Goal: Task Accomplishment & Management: Complete application form

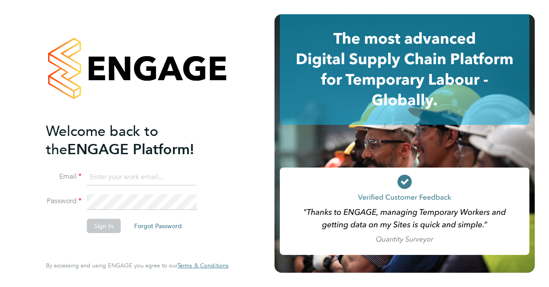
type input "hollyrichardson24@gmail.com"
click at [107, 224] on button "Sign In" at bounding box center [104, 226] width 34 height 14
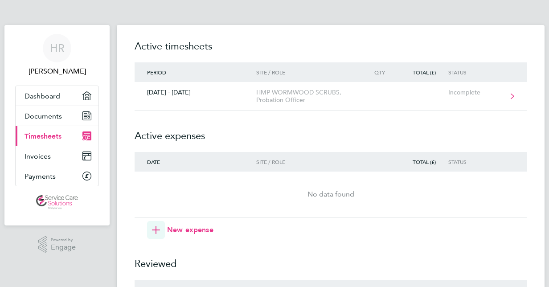
click at [218, 102] on link "[DATE] - [DATE] HMP WORMWOOD SCRUBS, Probation Officer Incomplete" at bounding box center [331, 96] width 392 height 29
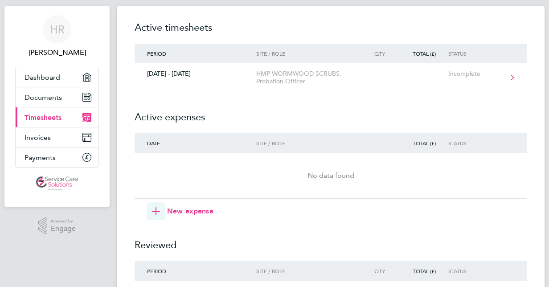
scroll to position [21, 0]
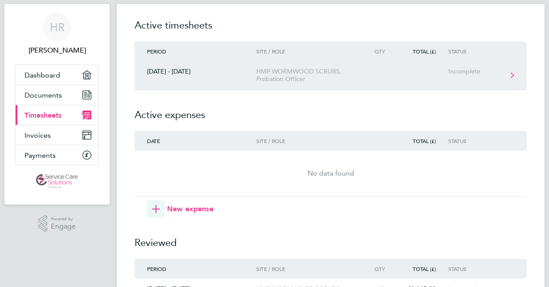
click at [243, 78] on link "[DATE] - [DATE] HMP WORMWOOD SCRUBS, Probation Officer Incomplete" at bounding box center [331, 75] width 392 height 29
click at [197, 83] on link "[DATE] - [DATE] HMP WORMWOOD SCRUBS, Probation Officer Incomplete" at bounding box center [331, 75] width 392 height 29
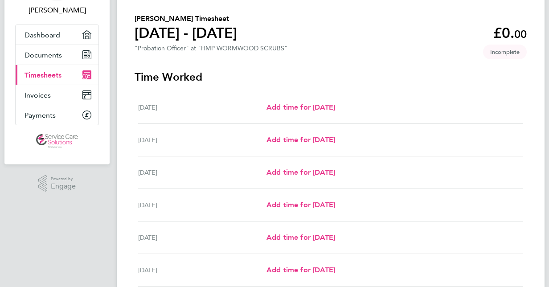
scroll to position [62, 0]
click at [270, 143] on span "Add time for [DATE]" at bounding box center [301, 139] width 69 height 8
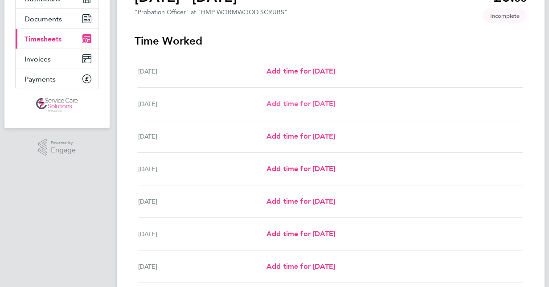
scroll to position [119, 0]
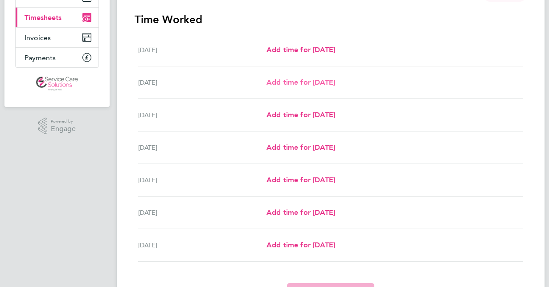
select select "30"
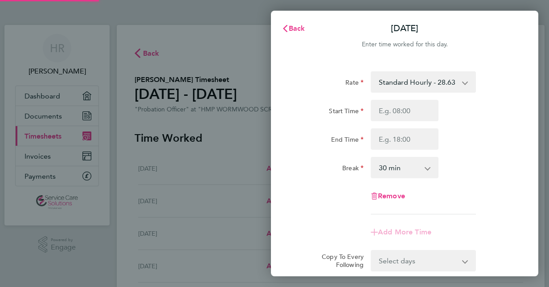
click at [431, 99] on div "Rate Standard Hourly - 28.63 Start Time End Time Break 0 min 15 min 30 min 45 m…" at bounding box center [405, 142] width 218 height 143
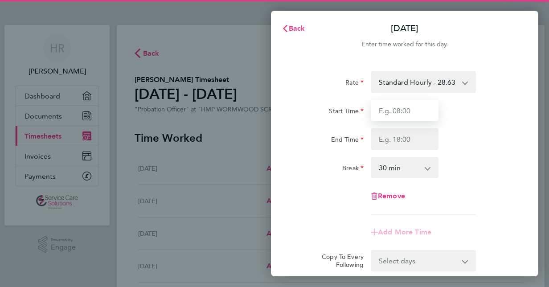
click at [396, 112] on input "Start Time" at bounding box center [405, 110] width 68 height 21
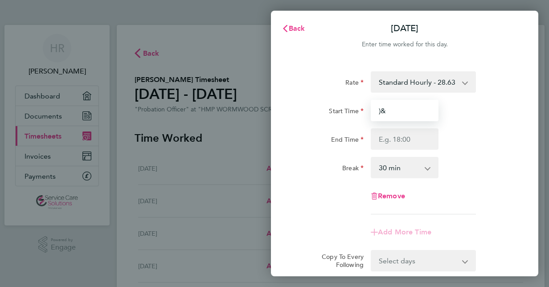
type input ")"
type input "07:00"
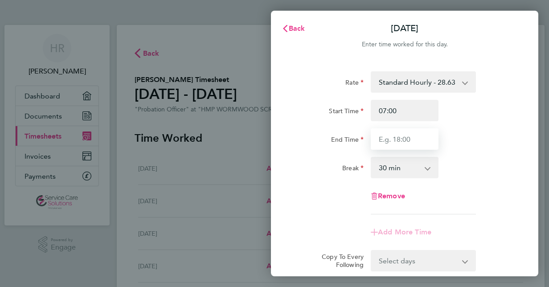
click at [400, 133] on input "End Time" at bounding box center [405, 138] width 68 height 21
type input "18:00"
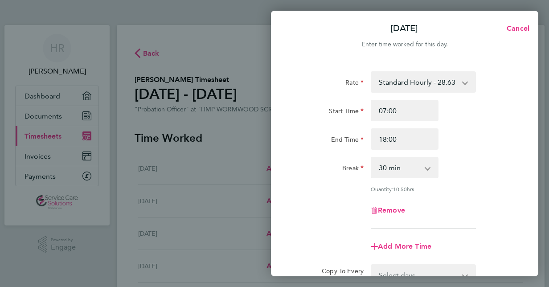
click at [359, 161] on div "Break" at bounding box center [330, 166] width 68 height 18
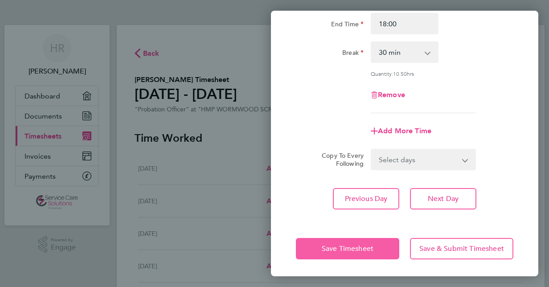
click at [327, 244] on span "Save Timesheet" at bounding box center [348, 248] width 52 height 9
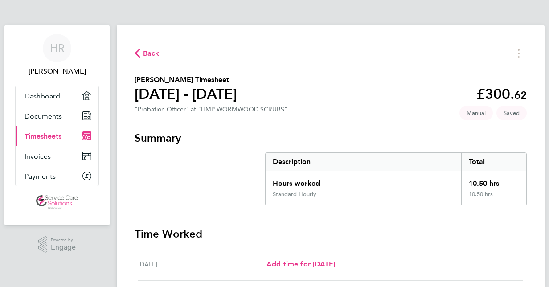
scroll to position [170, 0]
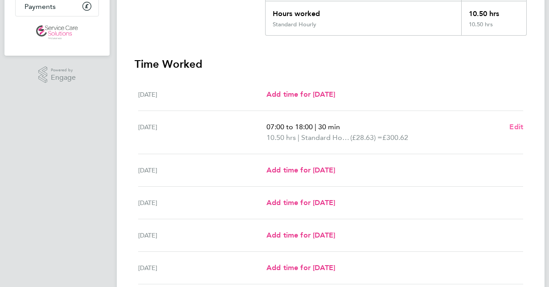
click at [516, 122] on link "Edit" at bounding box center [517, 127] width 14 height 11
select select "30"
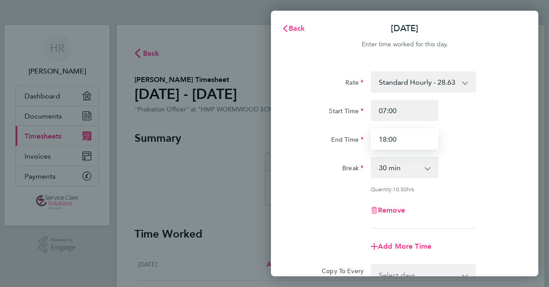
click at [417, 136] on input "18:00" at bounding box center [405, 138] width 68 height 21
type input "19:00"
click at [375, 159] on select "0 min 15 min 30 min 45 min 60 min 75 min 90 min" at bounding box center [399, 168] width 55 height 20
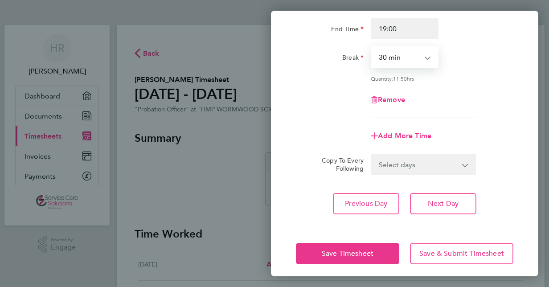
scroll to position [115, 0]
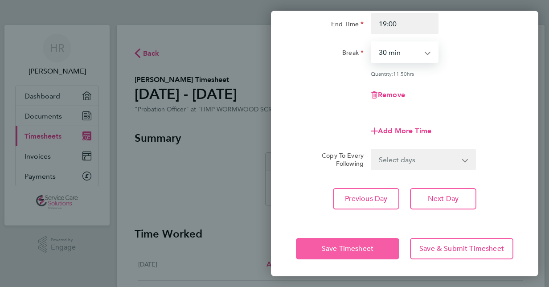
click at [328, 241] on button "Save Timesheet" at bounding box center [347, 248] width 103 height 21
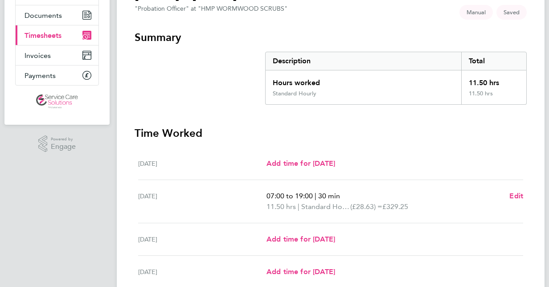
scroll to position [103, 0]
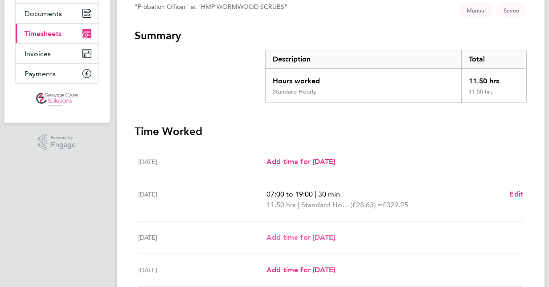
click at [296, 236] on span "Add time for [DATE]" at bounding box center [301, 237] width 69 height 8
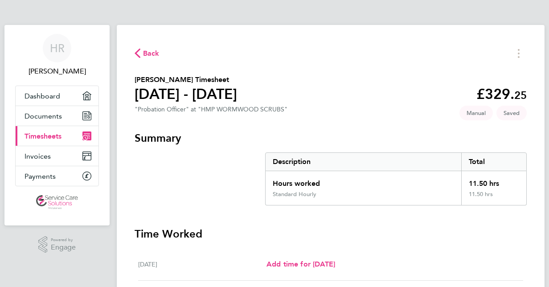
select select "30"
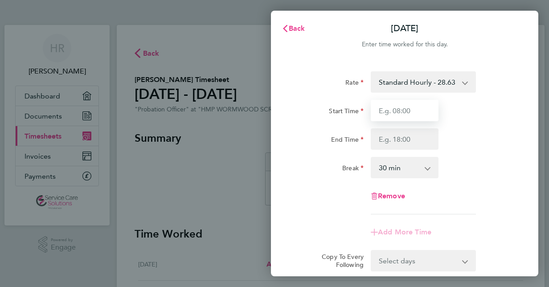
click at [427, 111] on input "Start Time" at bounding box center [405, 110] width 68 height 21
type input "07:00"
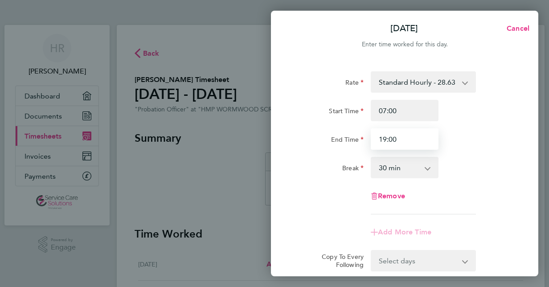
click at [399, 142] on input "19:00" at bounding box center [405, 138] width 68 height 21
type input "19:00"
click at [353, 161] on div "Break" at bounding box center [330, 166] width 68 height 18
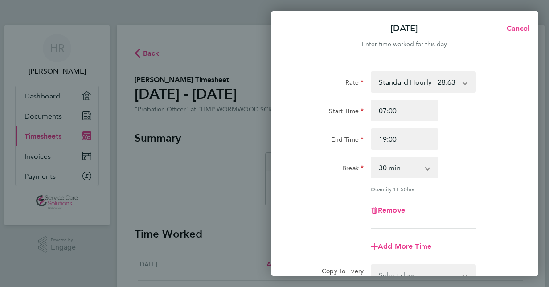
scroll to position [115, 0]
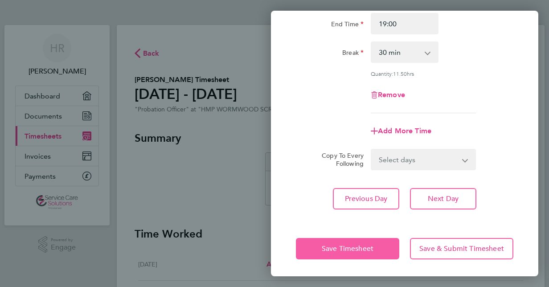
click at [308, 251] on button "Save Timesheet" at bounding box center [347, 248] width 103 height 21
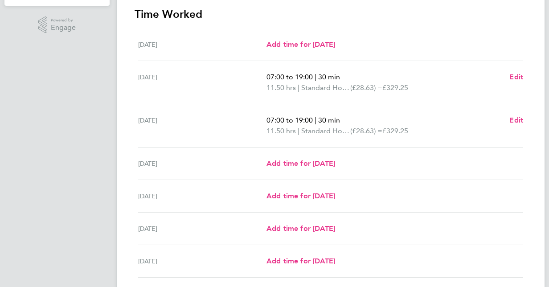
scroll to position [220, 0]
click at [315, 166] on span "Add time for [DATE]" at bounding box center [301, 163] width 69 height 8
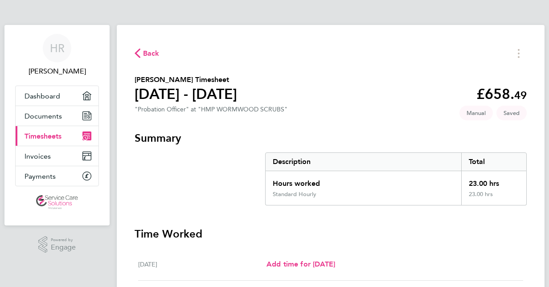
select select "30"
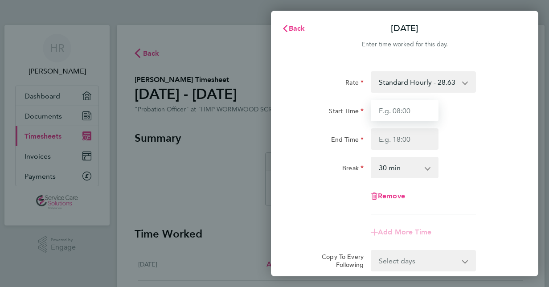
click at [396, 110] on input "Start Time" at bounding box center [405, 110] width 68 height 21
type input "07:00"
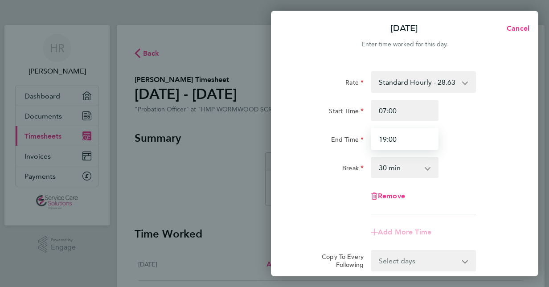
type input "19:00"
click at [364, 155] on div "Rate Standard Hourly - 28.63 Start Time 07:00 End Time 19:00 Break 0 min 15 min…" at bounding box center [405, 142] width 218 height 143
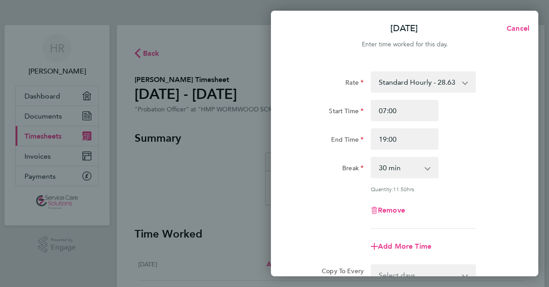
scroll to position [115, 0]
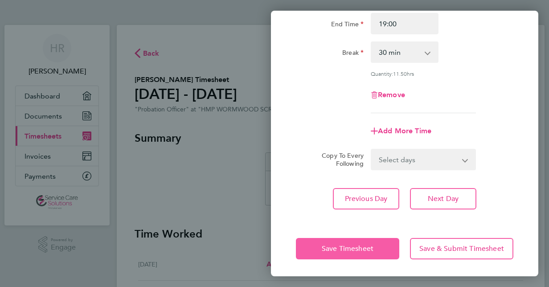
click at [309, 253] on button "Save Timesheet" at bounding box center [347, 248] width 103 height 21
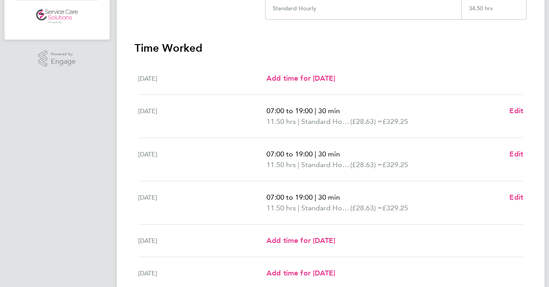
scroll to position [199, 0]
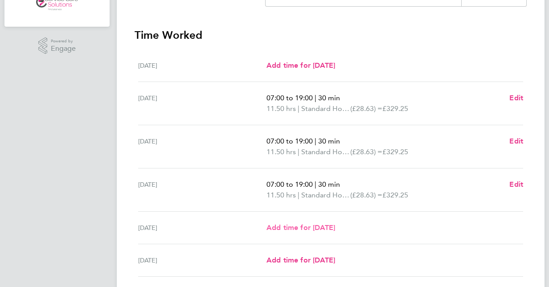
click at [312, 227] on span "Add time for [DATE]" at bounding box center [301, 227] width 69 height 8
select select "30"
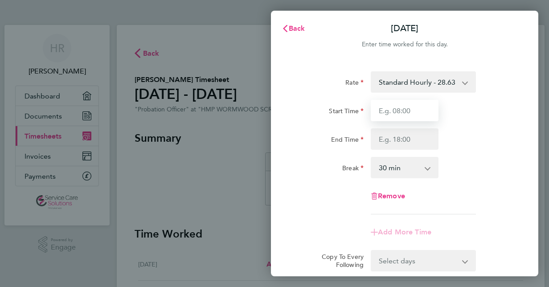
click at [405, 115] on input "Start Time" at bounding box center [405, 110] width 68 height 21
type input "07:00"
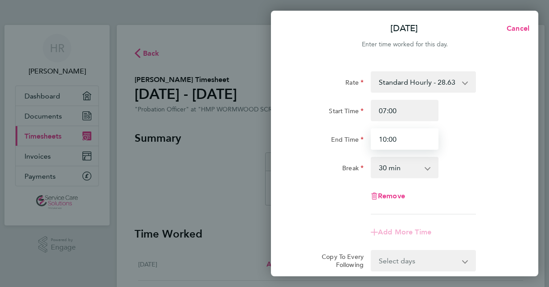
type input "10:00"
click at [405, 162] on select "0 min 15 min 30 min 45 min 60 min 75 min 90 min" at bounding box center [399, 168] width 55 height 20
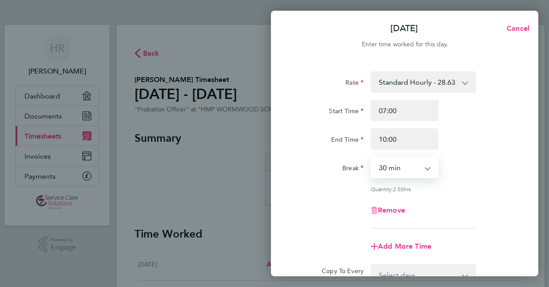
select select "0"
click at [372, 158] on select "0 min 15 min 30 min 45 min 60 min 75 min 90 min" at bounding box center [399, 168] width 55 height 20
click at [346, 194] on div "Rate Standard Hourly - 28.63 Start Time 07:00 End Time 10:00 Break 0 min 15 min…" at bounding box center [405, 149] width 218 height 157
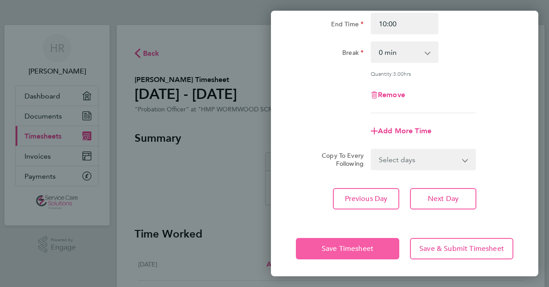
click at [322, 244] on span "Save Timesheet" at bounding box center [348, 248] width 52 height 9
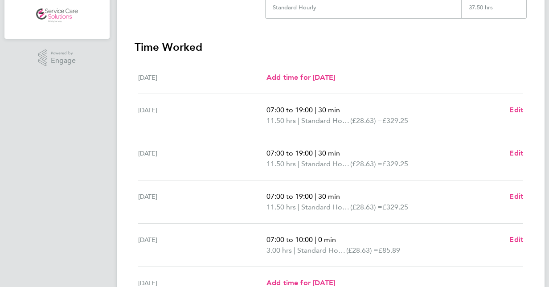
scroll to position [188, 0]
click at [514, 237] on span "Edit" at bounding box center [517, 239] width 14 height 8
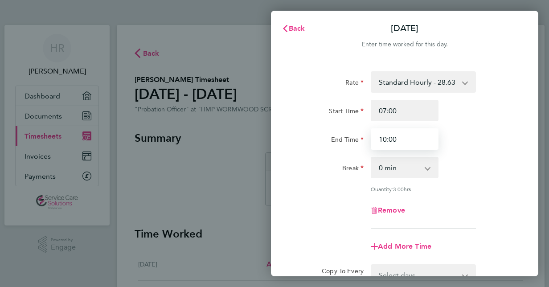
click at [408, 144] on input "10:00" at bounding box center [405, 138] width 68 height 21
type input "13:00"
click at [331, 172] on div "Break" at bounding box center [330, 166] width 68 height 18
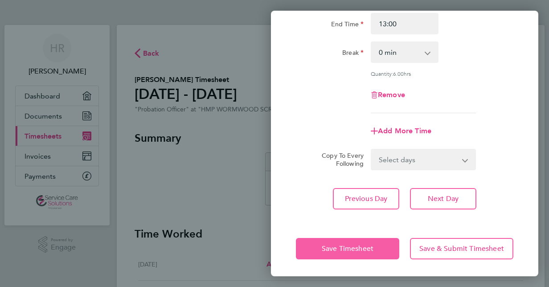
click at [310, 247] on button "Save Timesheet" at bounding box center [347, 248] width 103 height 21
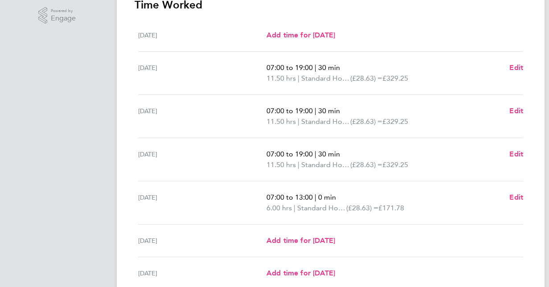
scroll to position [232, 0]
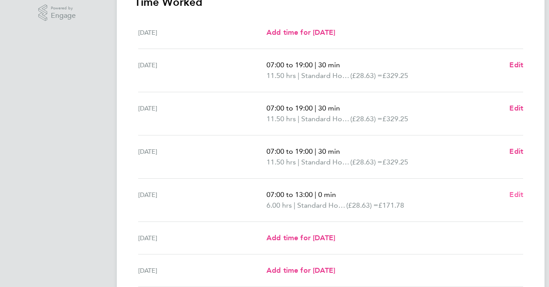
click at [516, 193] on span "Edit" at bounding box center [517, 194] width 14 height 8
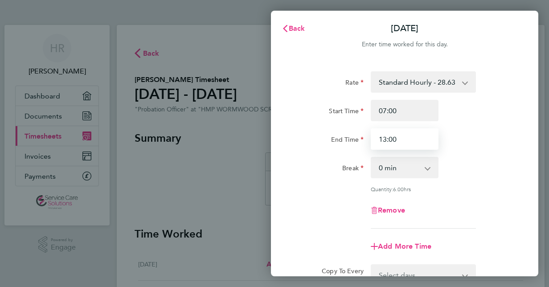
click at [400, 141] on input "13:00" at bounding box center [405, 138] width 68 height 21
type input "1"
type input "12:30"
click at [317, 170] on div "Break" at bounding box center [330, 166] width 68 height 18
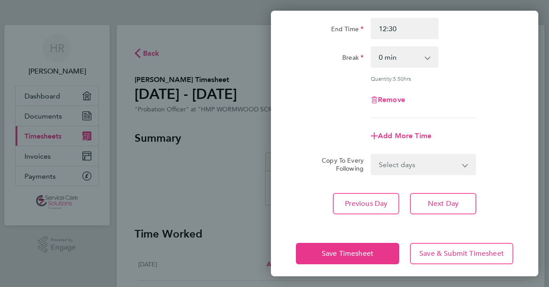
scroll to position [115, 0]
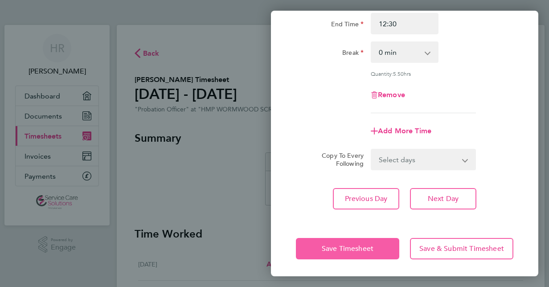
click at [317, 242] on button "Save Timesheet" at bounding box center [347, 248] width 103 height 21
